Goal: Task Accomplishment & Management: Manage account settings

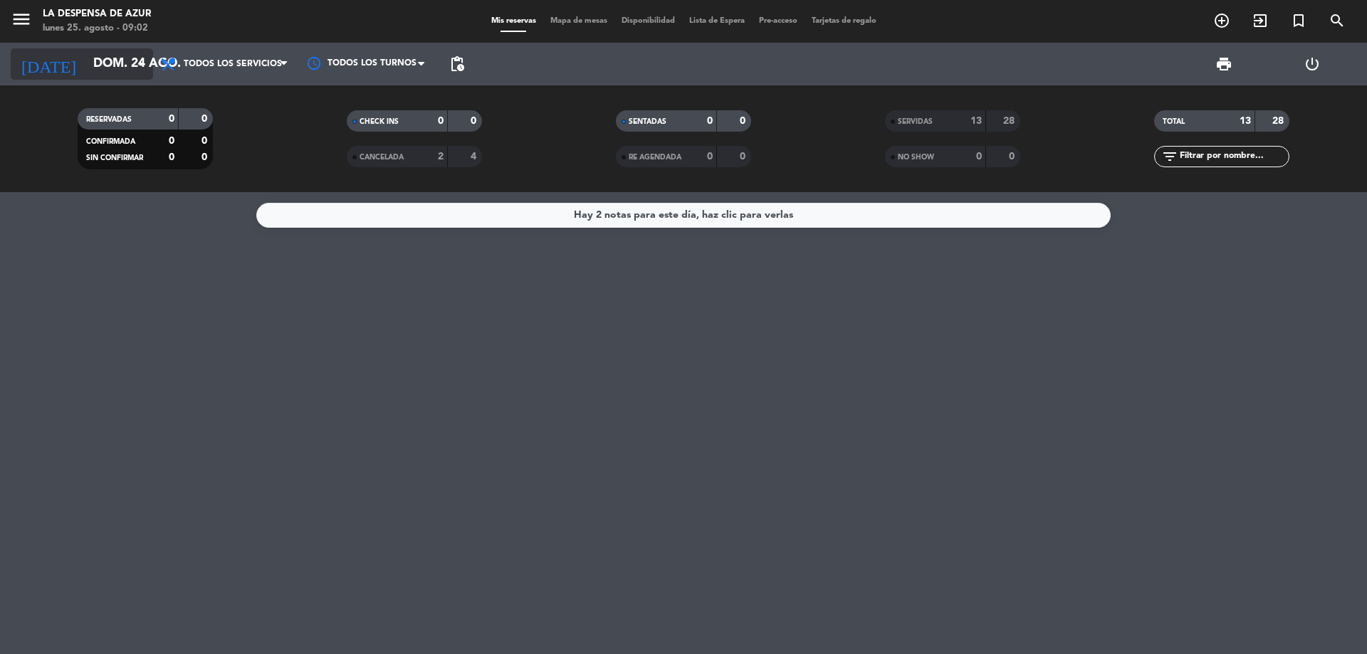
click at [133, 68] on icon "arrow_drop_down" at bounding box center [140, 64] width 17 height 17
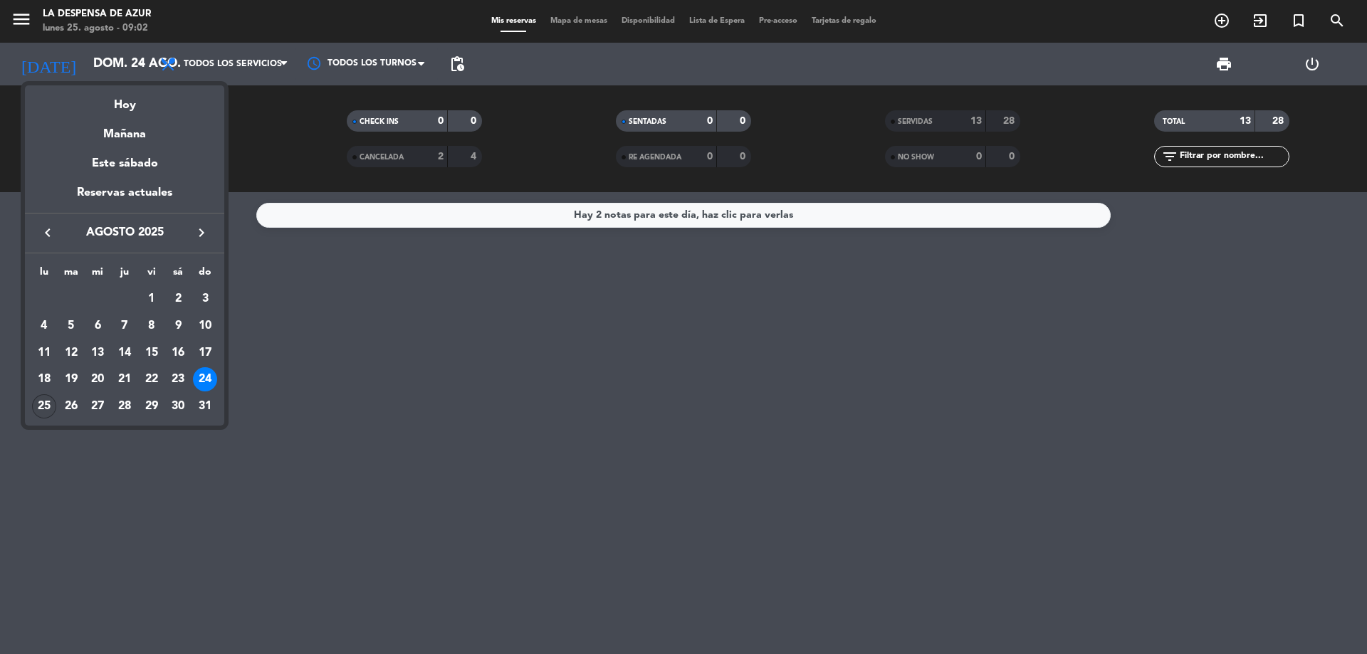
click at [41, 402] on div "25" at bounding box center [44, 406] width 24 height 24
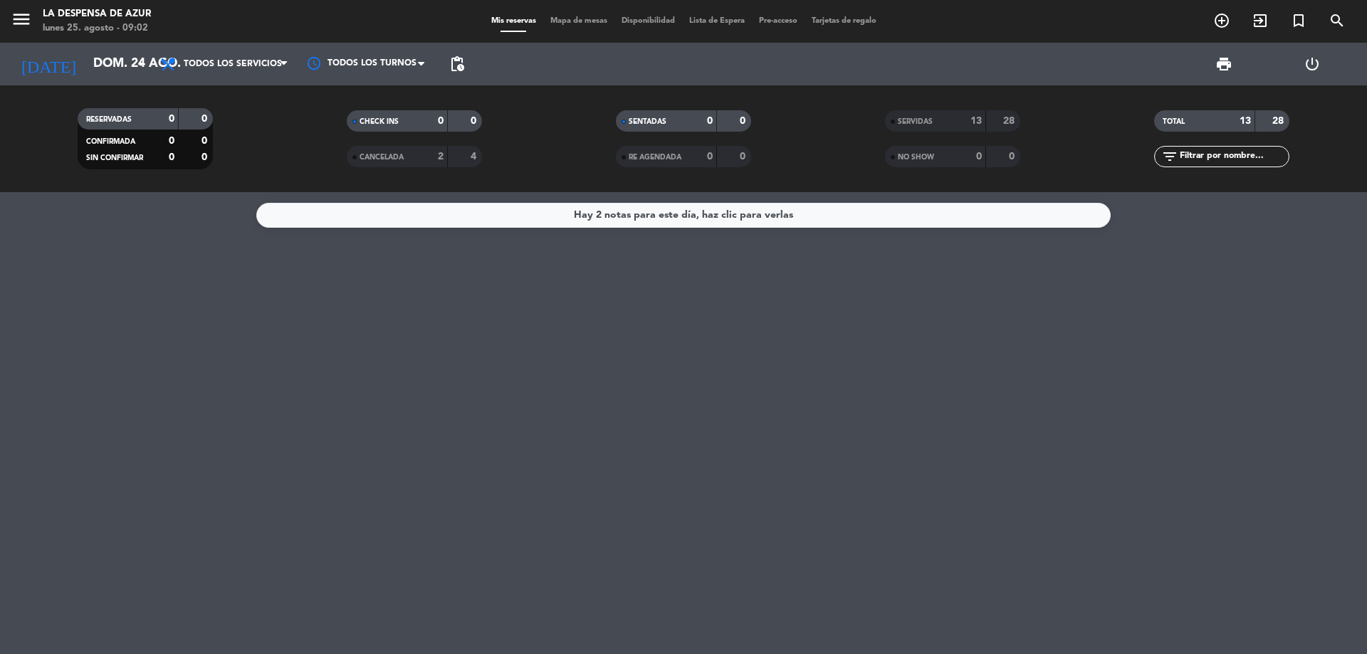
type input "lun. 25 ago."
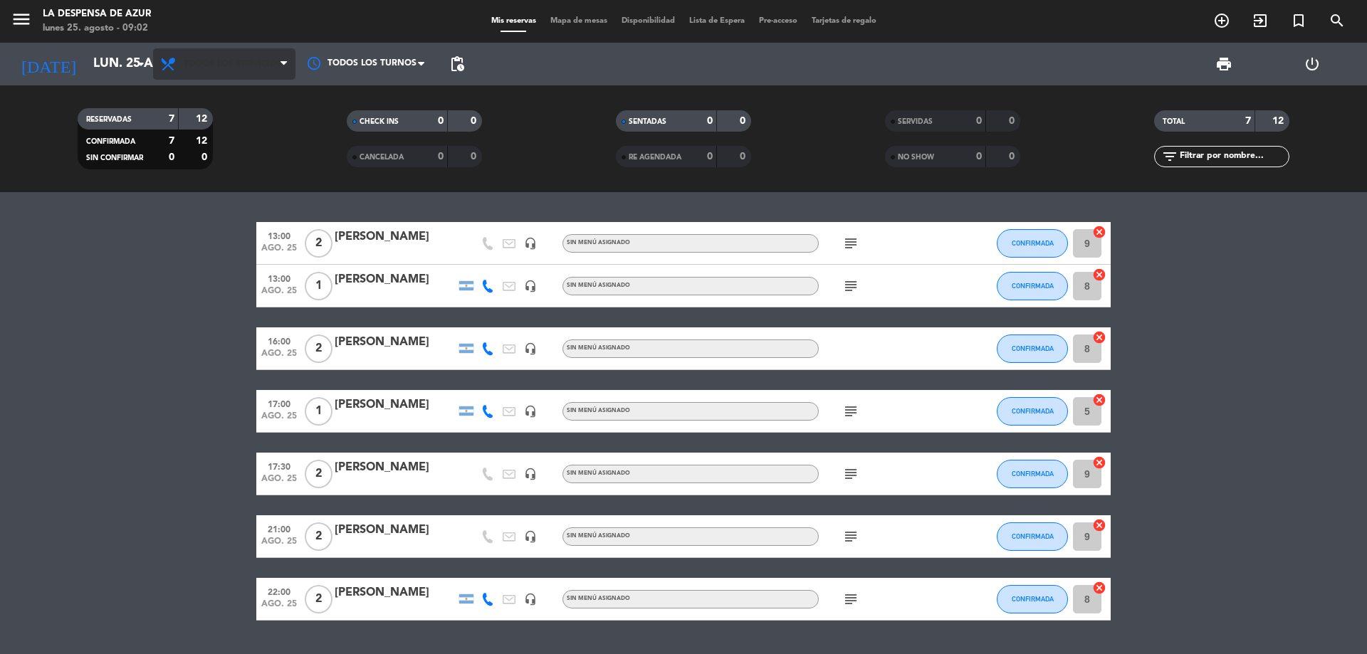
click at [222, 51] on span "Todos los servicios" at bounding box center [224, 63] width 142 height 31
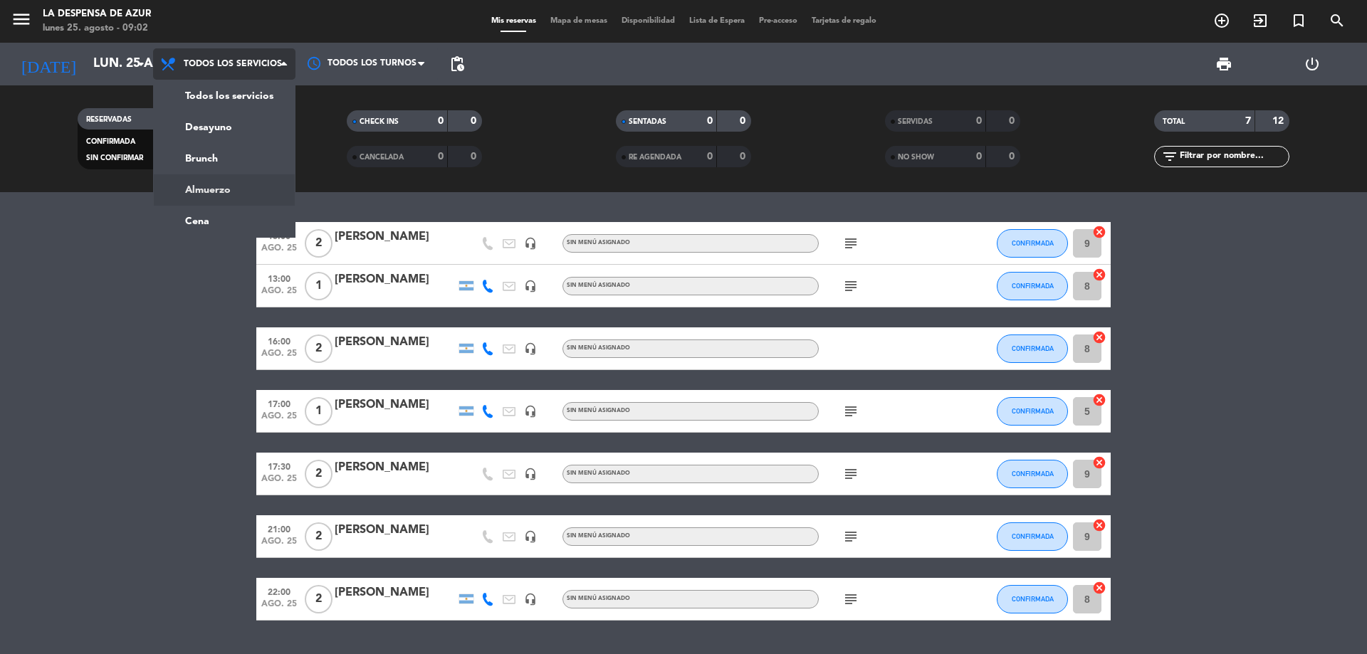
click at [229, 187] on div "menu La Despensa de Azur [DATE] 25. agosto - 09:02 Mis reservas Mapa de mesas D…" at bounding box center [683, 96] width 1367 height 192
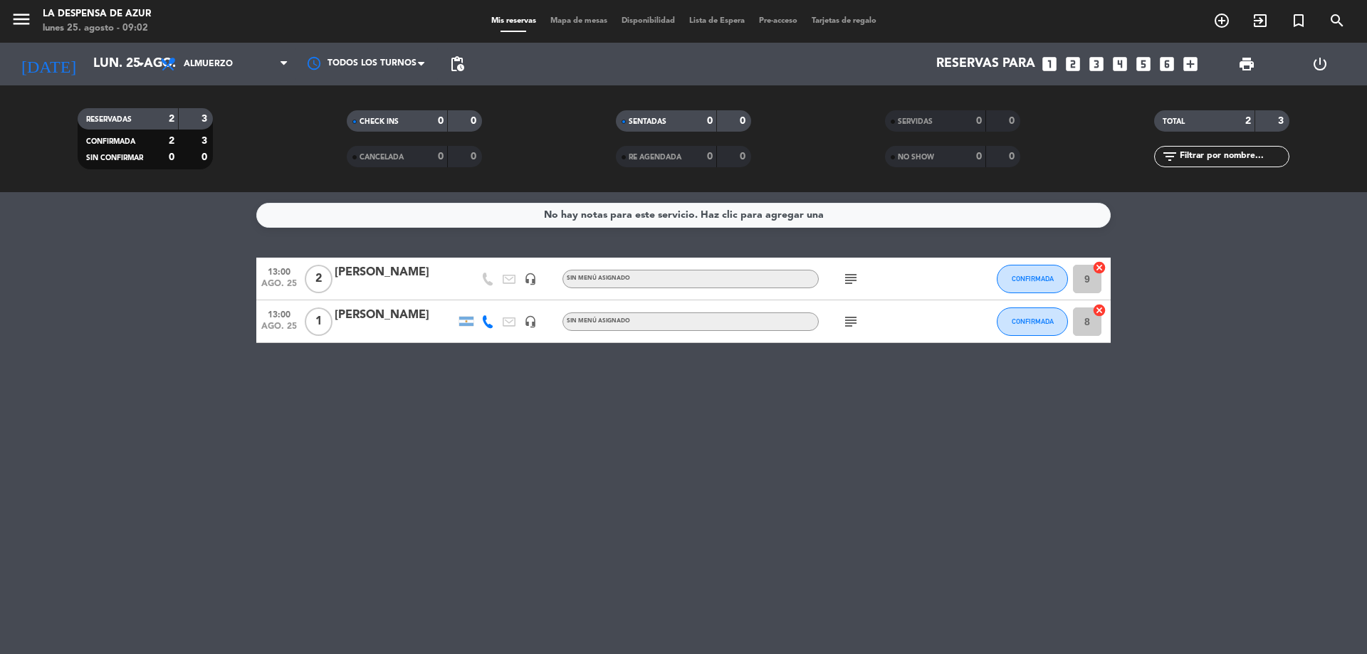
click at [563, 206] on div "No hay notas para este servicio. Haz clic para agregar una" at bounding box center [683, 215] width 854 height 25
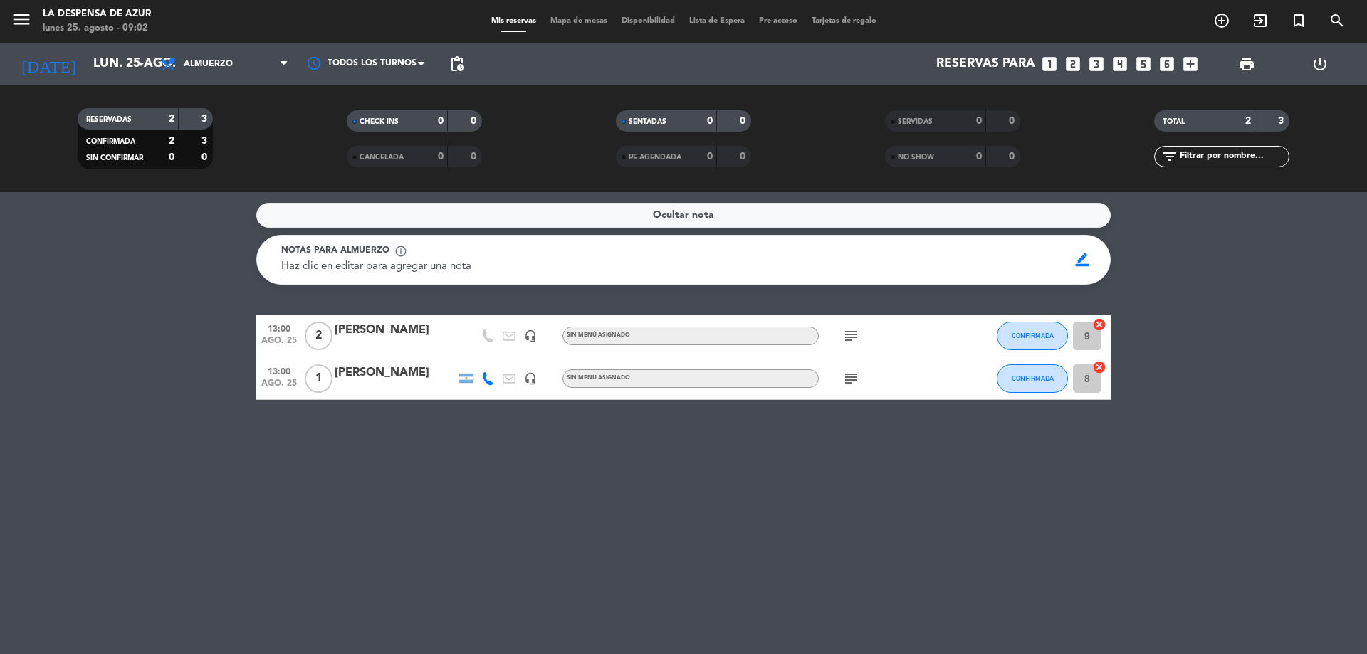
click at [528, 269] on div "Haz clic en editar para agregar una nota" at bounding box center [669, 266] width 777 height 17
drag, startPoint x: 1086, startPoint y: 253, endPoint x: 961, endPoint y: 287, distance: 129.0
click at [1074, 260] on span "border_color" at bounding box center [1083, 259] width 28 height 27
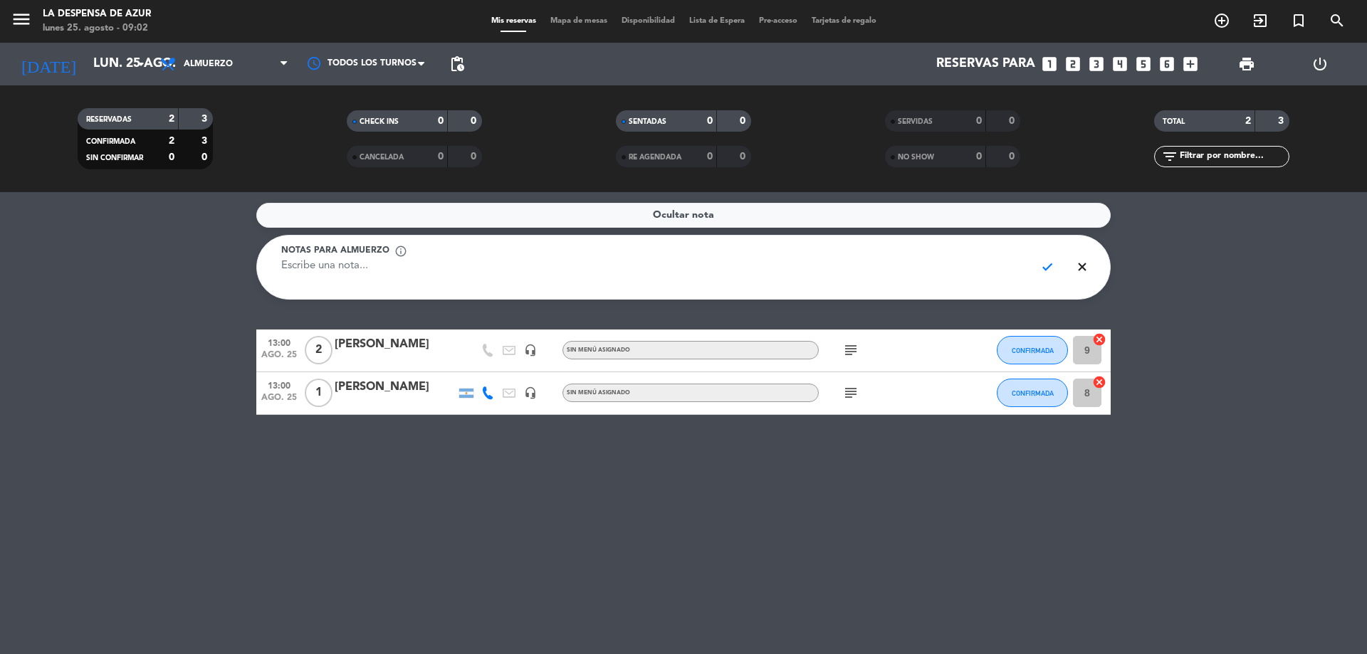
click at [931, 273] on textarea at bounding box center [652, 274] width 743 height 32
type textarea "13hs - EXPERIENCIA 360 - [PERSON_NAME] y [PERSON_NAME] DE BIENVENDA"
click at [1047, 264] on span "check" at bounding box center [1048, 266] width 28 height 27
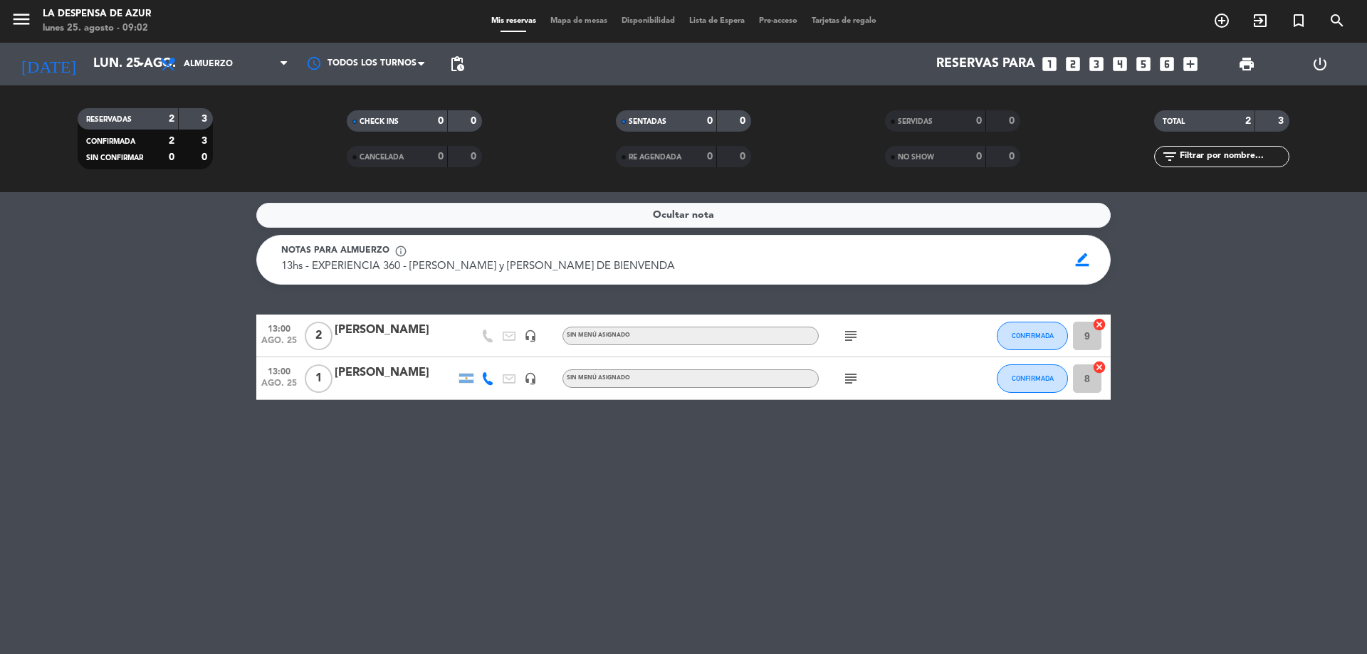
click at [387, 334] on div "[PERSON_NAME]" at bounding box center [395, 330] width 121 height 19
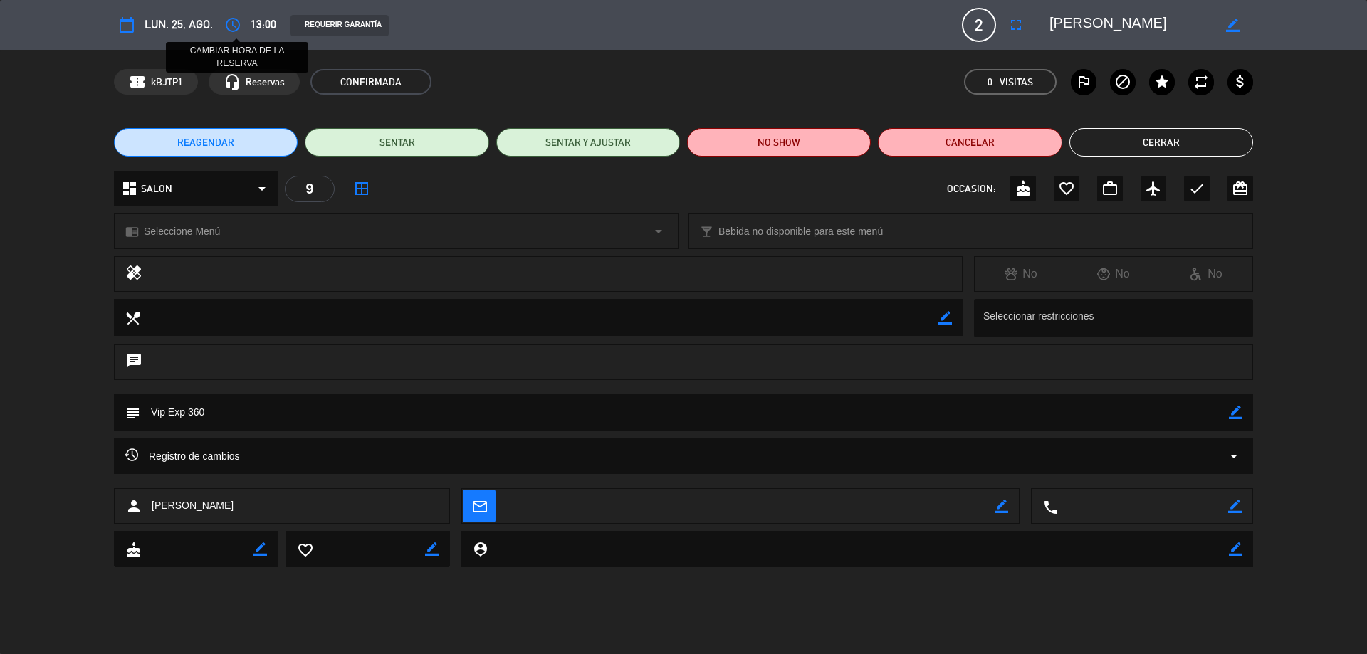
click at [236, 26] on icon "access_time" at bounding box center [232, 24] width 17 height 17
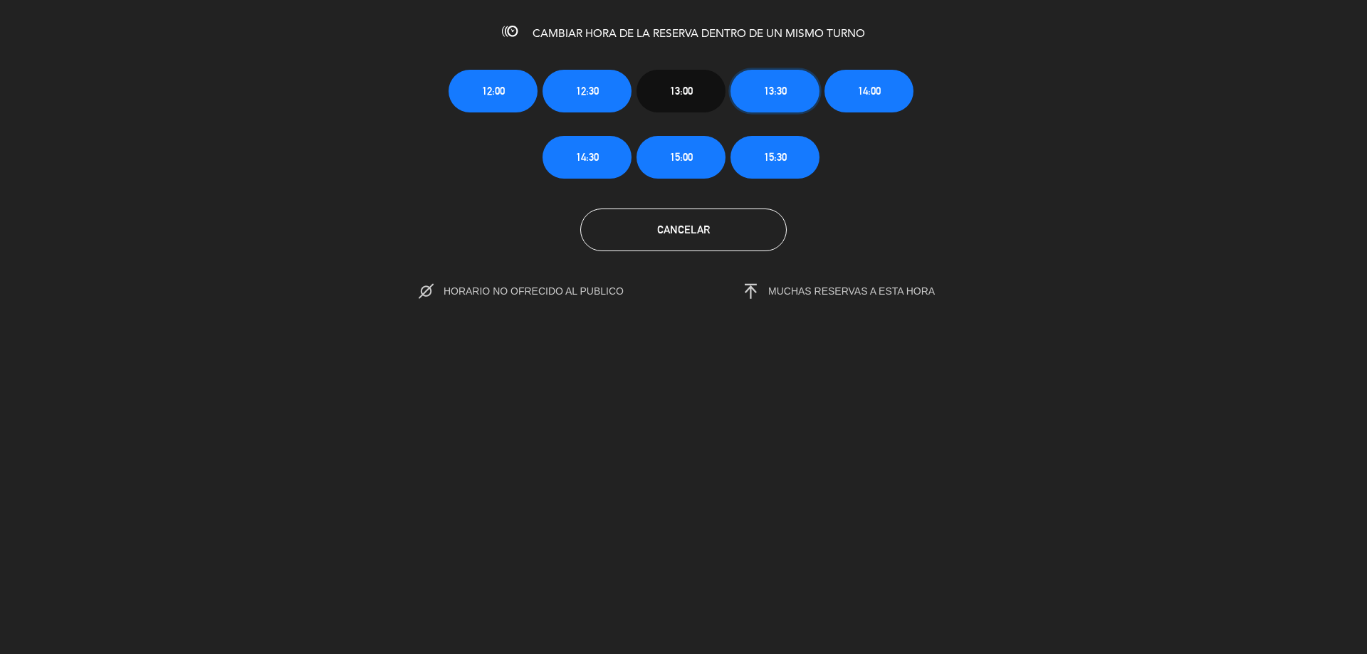
click at [763, 89] on button "13:30" at bounding box center [774, 91] width 89 height 43
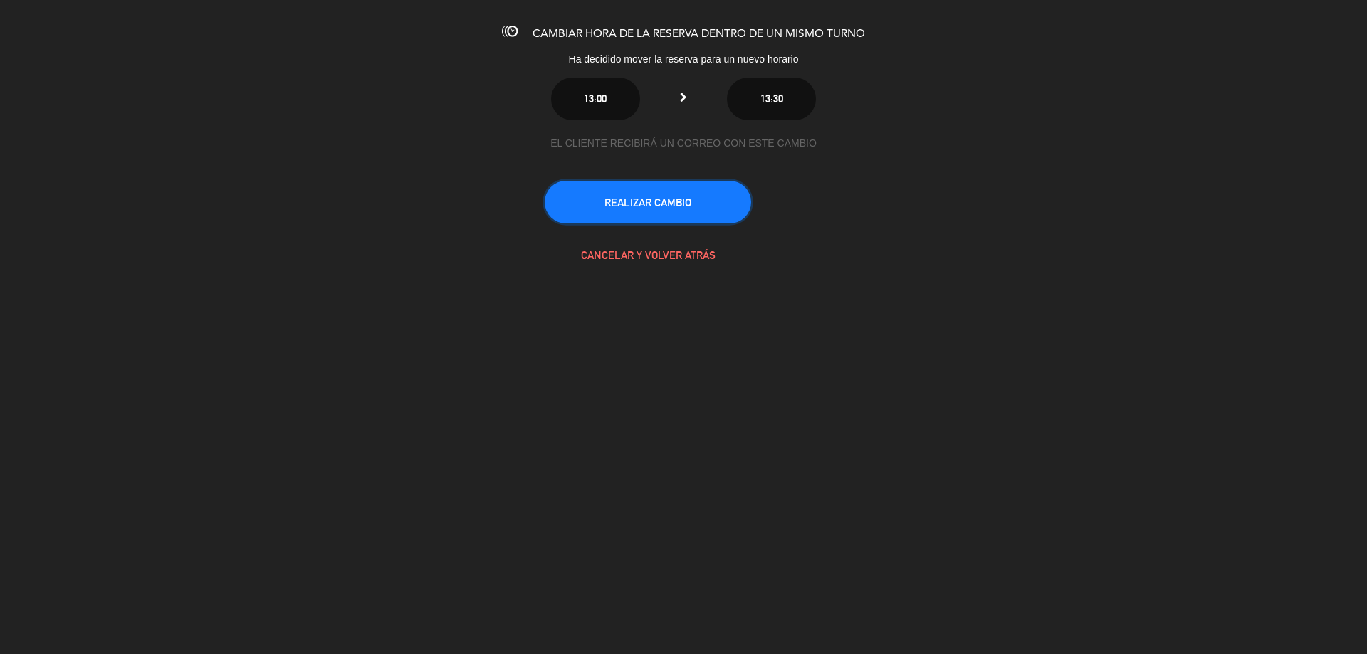
click at [696, 192] on button "REALIZAR CAMBIO" at bounding box center [648, 202] width 206 height 43
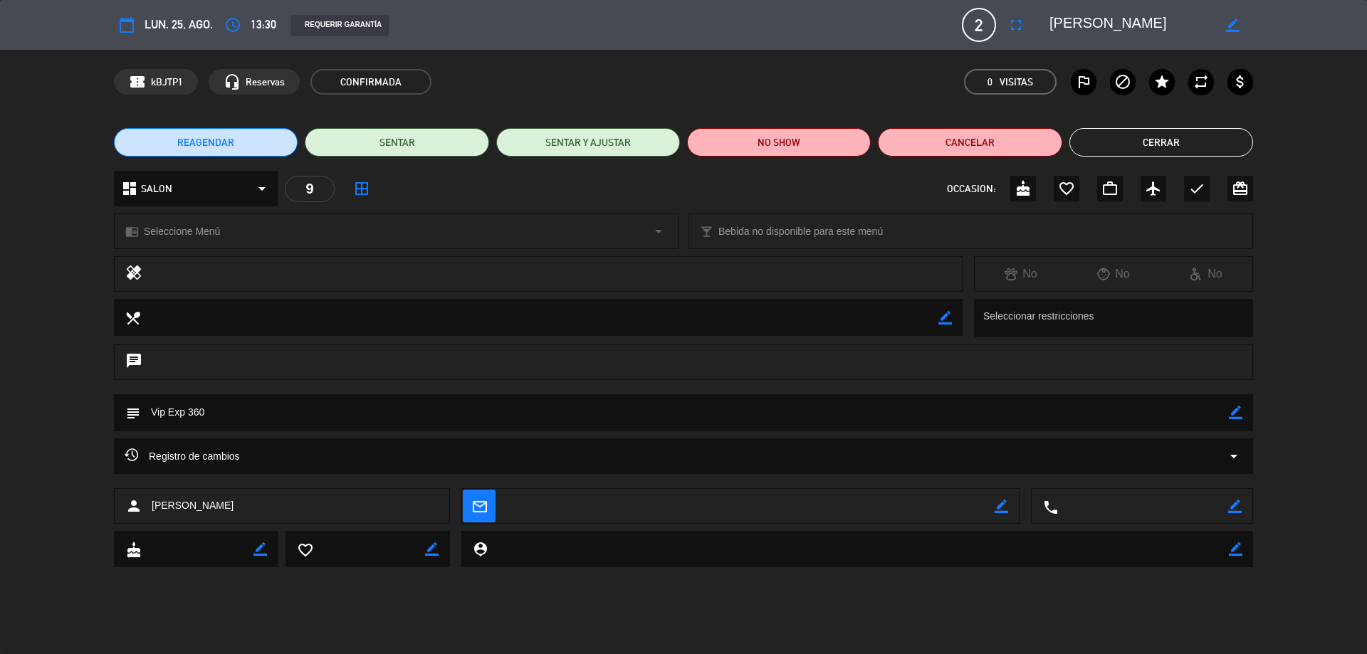
click at [1234, 404] on div "border_color" at bounding box center [1236, 412] width 14 height 37
click at [1237, 413] on icon "border_color" at bounding box center [1236, 413] width 14 height 14
drag, startPoint x: 365, startPoint y: 414, endPoint x: 0, endPoint y: 423, distance: 364.6
click at [0, 423] on div "subject" at bounding box center [683, 416] width 1367 height 44
type textarea "e"
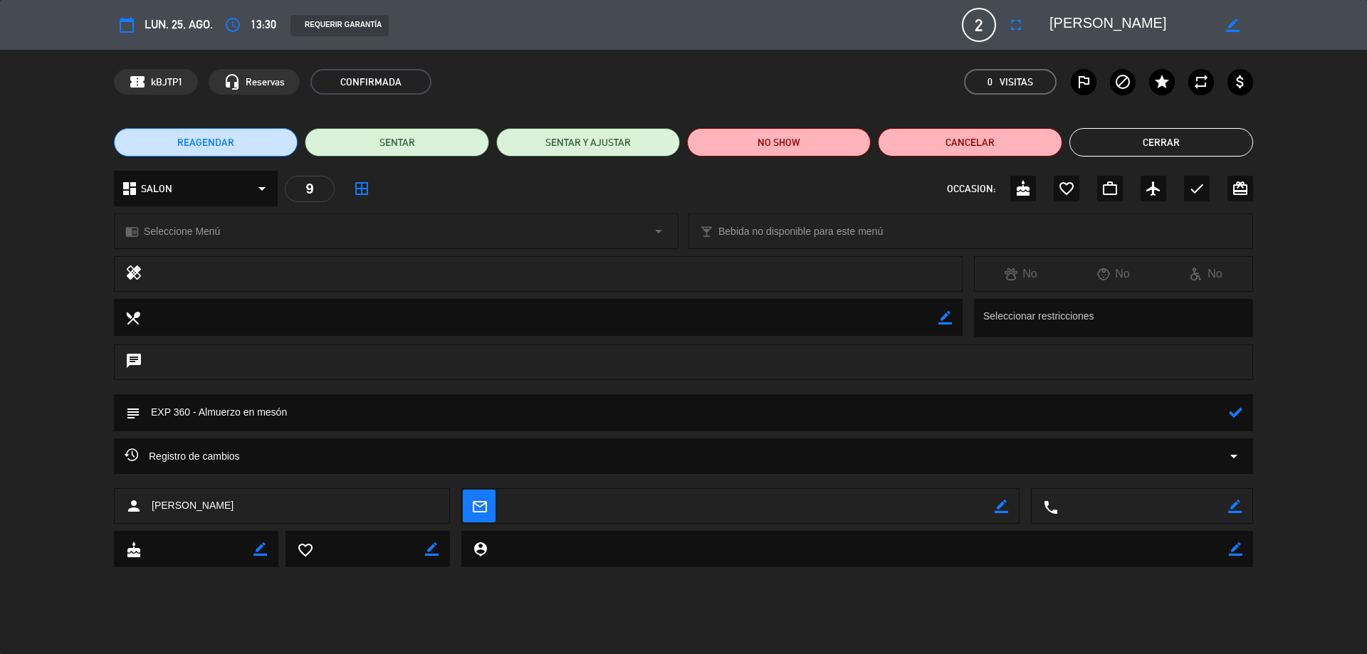
type textarea "EXP 360 - Almuerzo en mesón"
click at [1240, 414] on icon at bounding box center [1236, 413] width 14 height 14
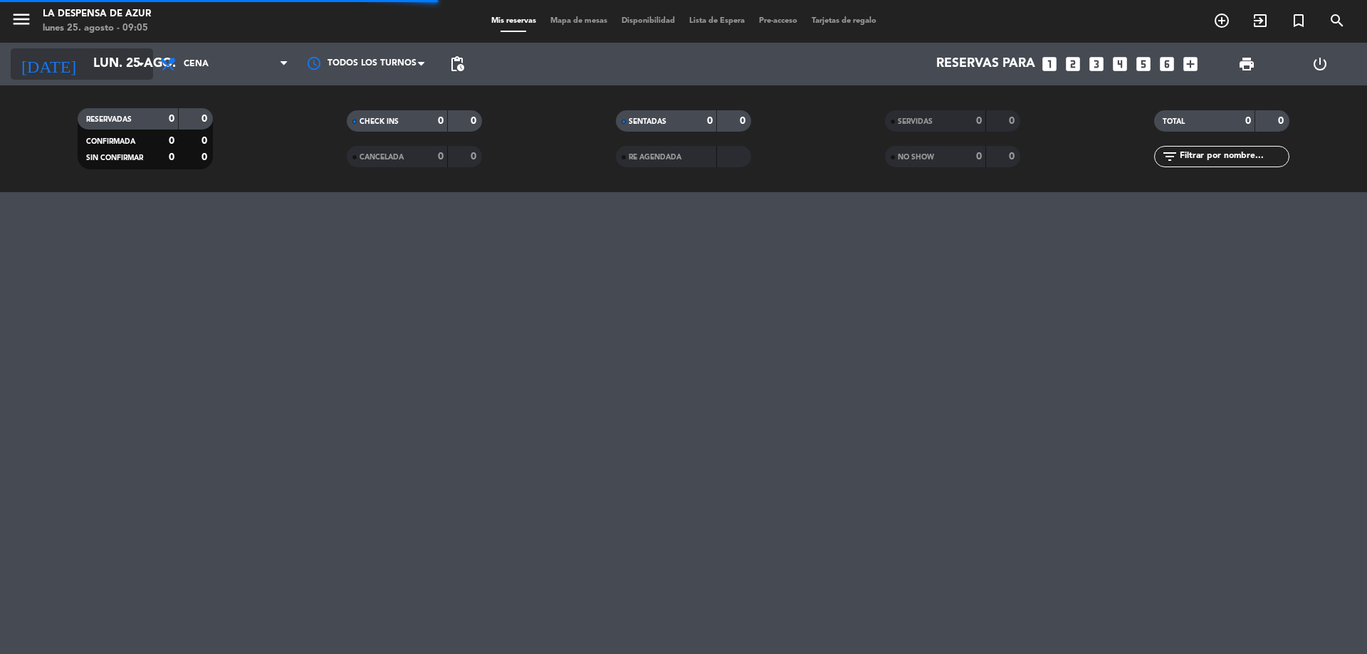
click at [136, 63] on icon "arrow_drop_down" at bounding box center [140, 64] width 17 height 17
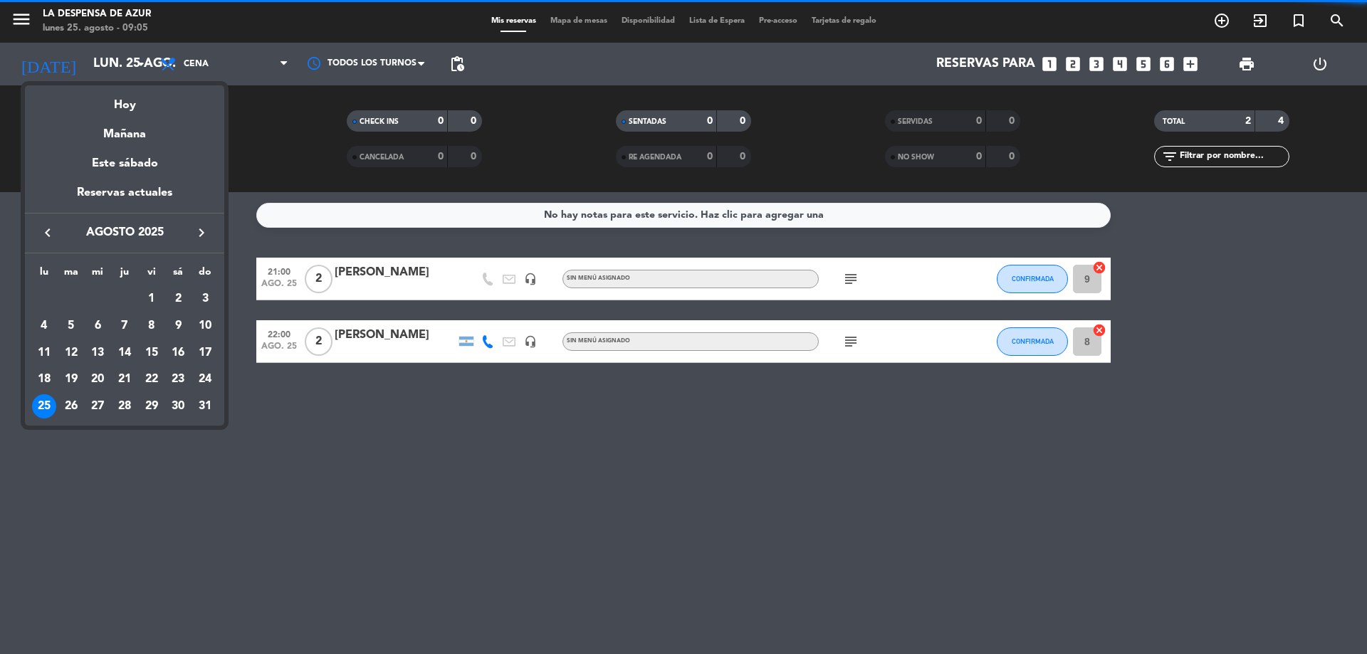
drag, startPoint x: 73, startPoint y: 407, endPoint x: 92, endPoint y: 381, distance: 31.6
click at [73, 407] on div "26" at bounding box center [71, 406] width 24 height 24
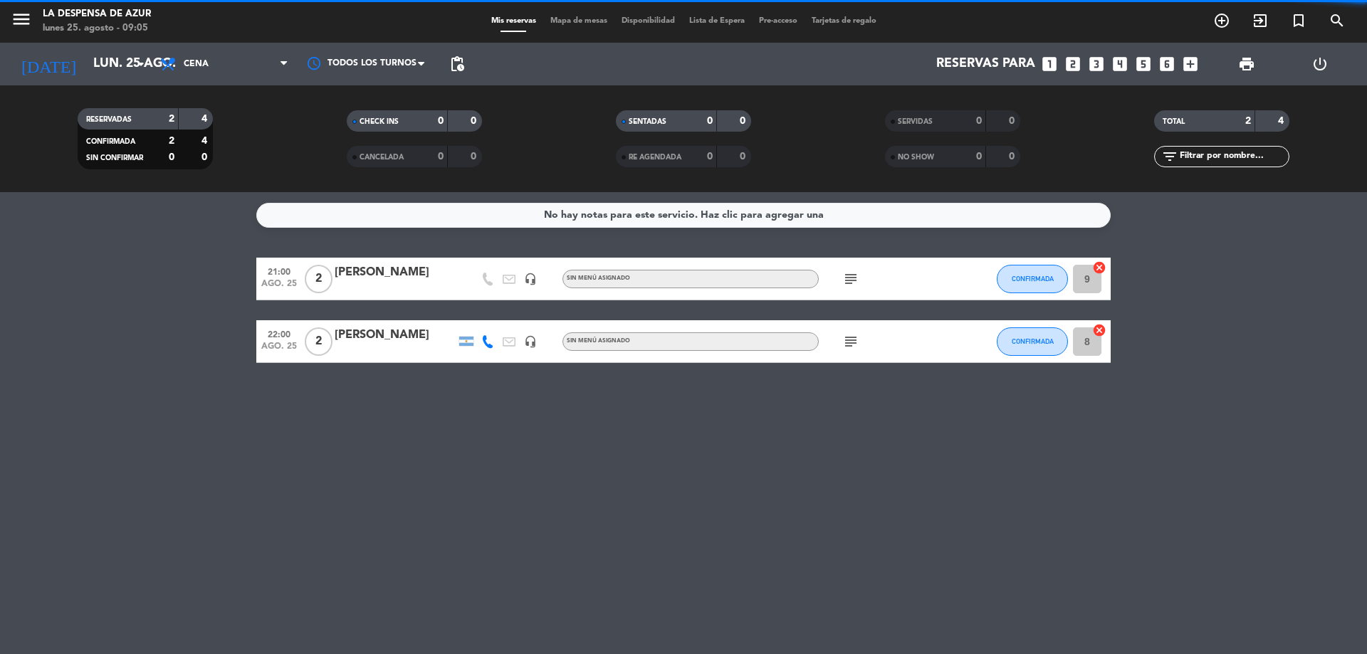
type input "mar. 26 ago."
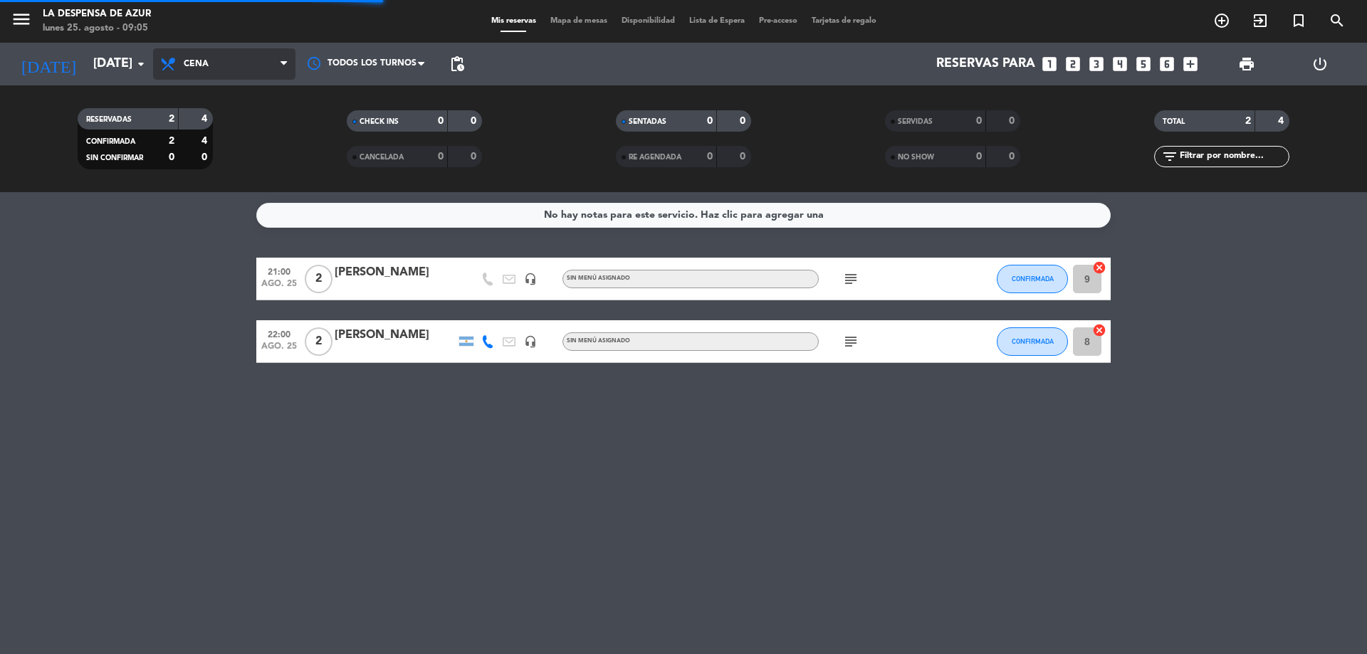
click at [225, 68] on span "Cena" at bounding box center [224, 63] width 142 height 31
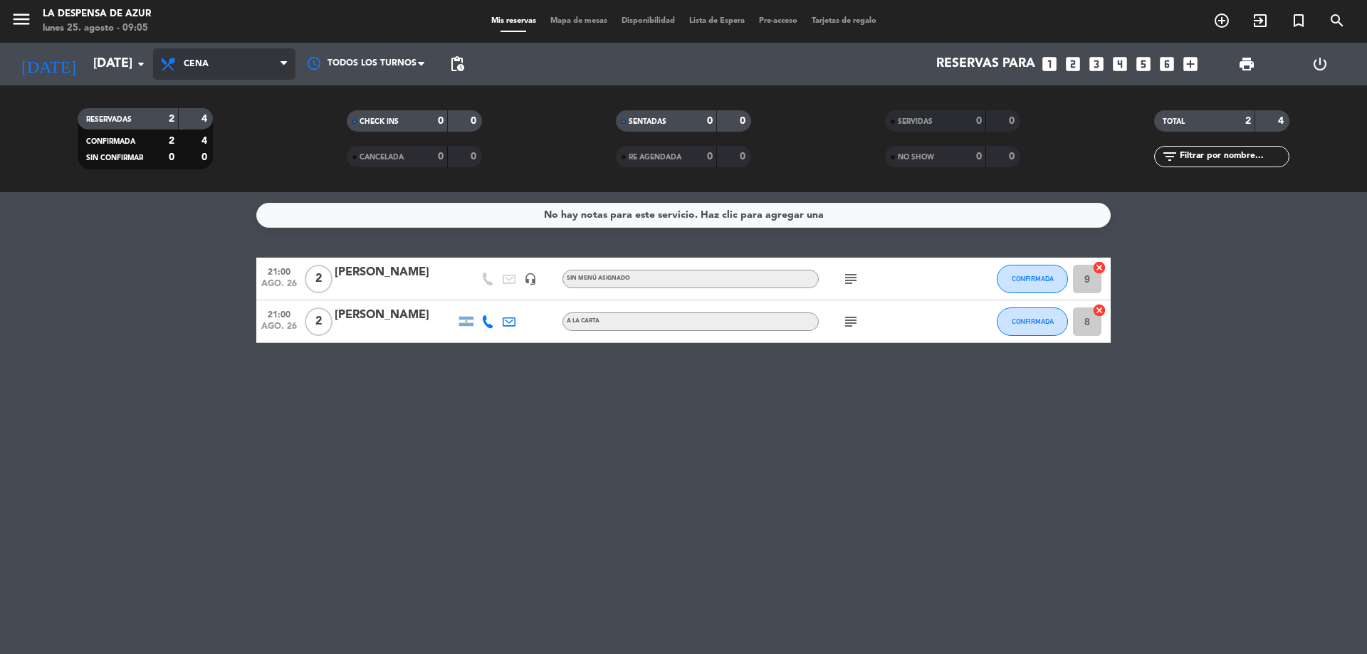
click at [220, 70] on span "Cena" at bounding box center [224, 63] width 142 height 31
click at [223, 155] on div "menu La Despensa de Azur lunes 25. agosto - 09:05 Mis reservas Mapa de mesas Di…" at bounding box center [683, 96] width 1367 height 192
click at [232, 58] on span "Brunch" at bounding box center [224, 63] width 142 height 31
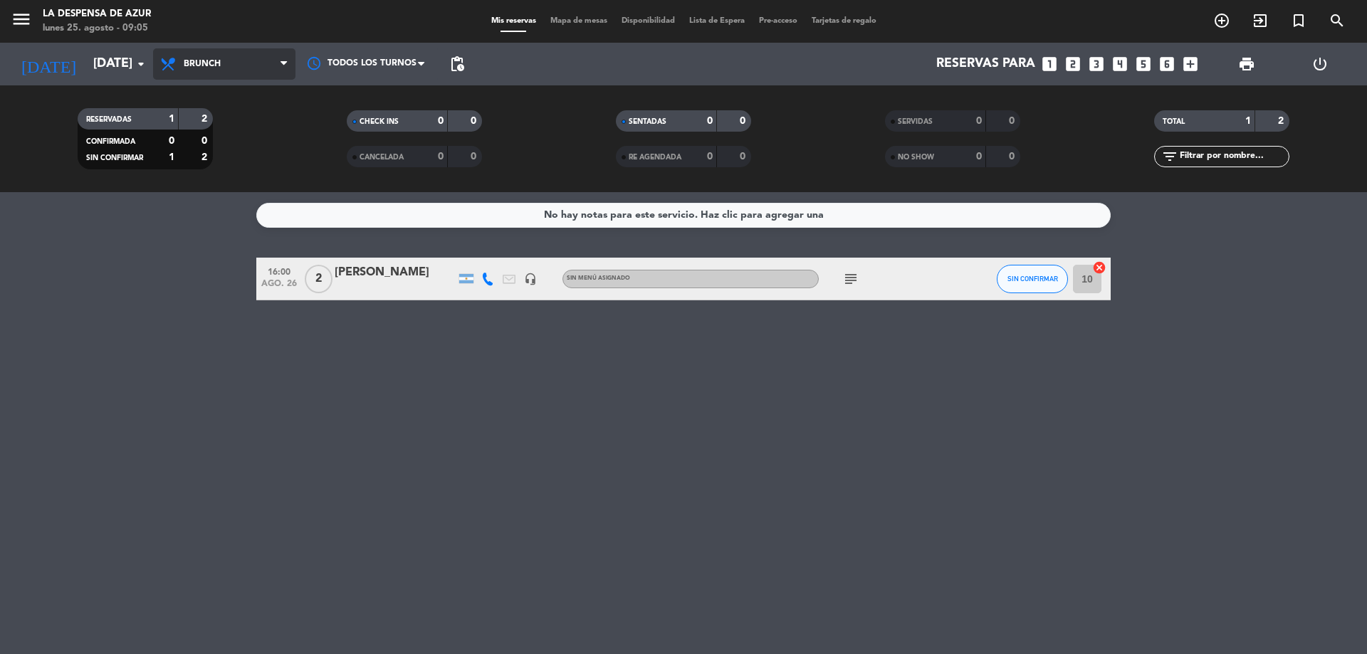
click at [236, 74] on span "Brunch" at bounding box center [224, 63] width 142 height 31
click at [221, 192] on ng-component "menu La Despensa de Azur lunes 25. agosto - 09:05 Mis reservas Mapa de mesas Di…" at bounding box center [683, 327] width 1367 height 654
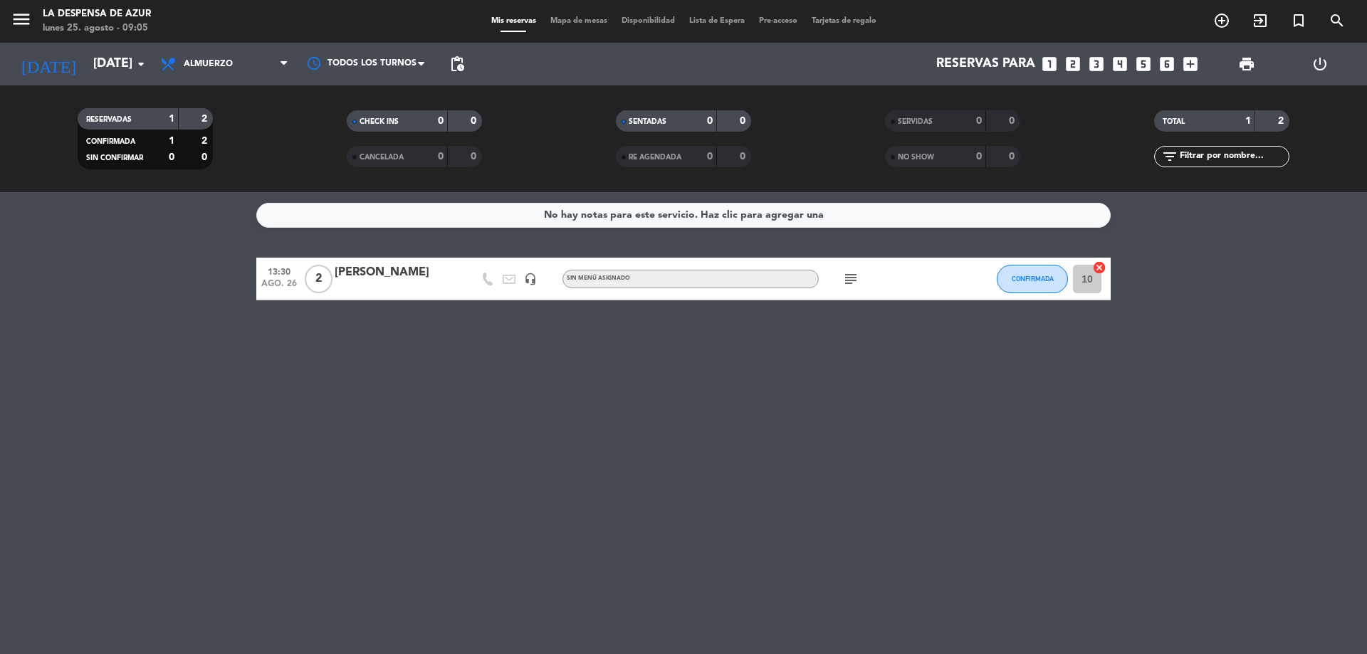
click at [382, 275] on div "[PERSON_NAME]" at bounding box center [395, 272] width 121 height 19
